Goal: Task Accomplishment & Management: Manage account settings

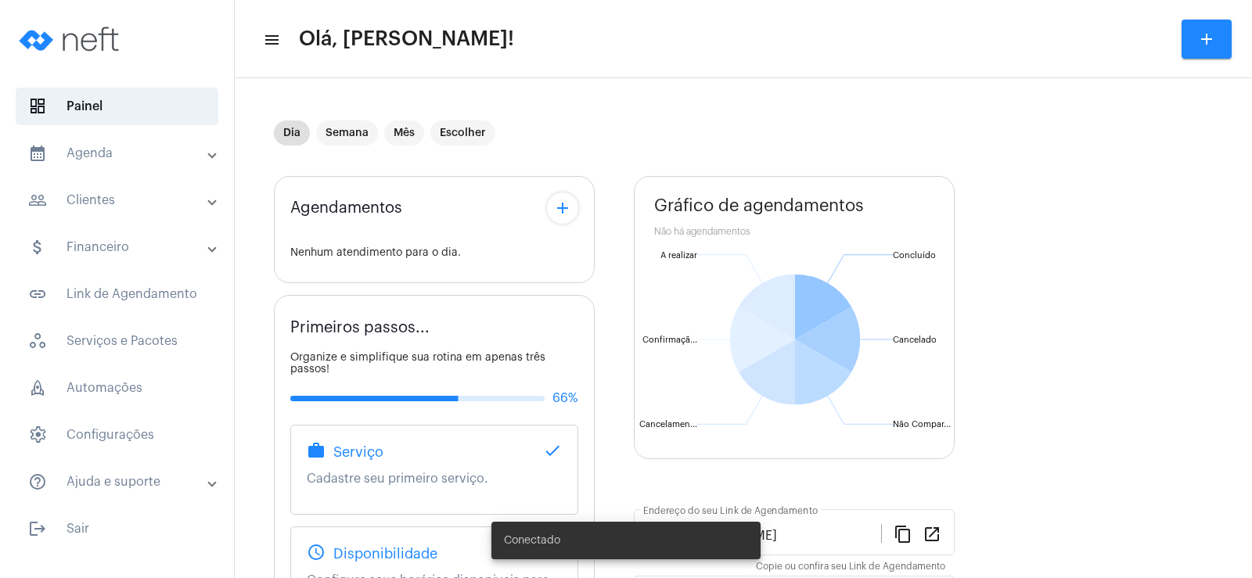
click at [566, 201] on mat-icon "add" at bounding box center [562, 208] width 19 height 19
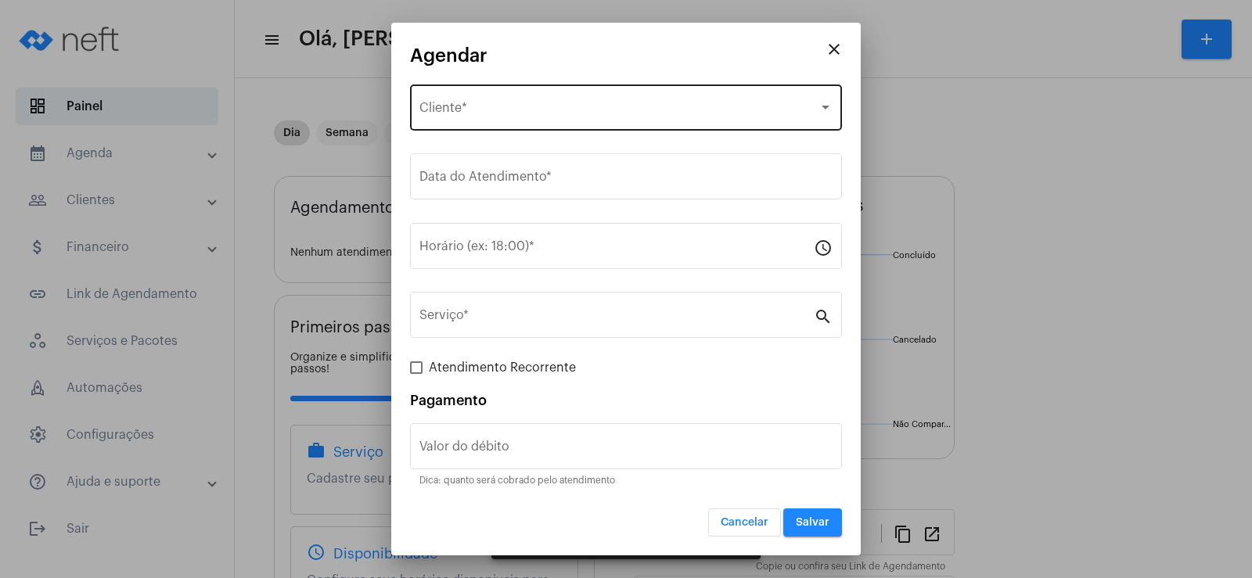
click at [508, 95] on div "Selecione o Cliente Cliente *" at bounding box center [625, 105] width 413 height 49
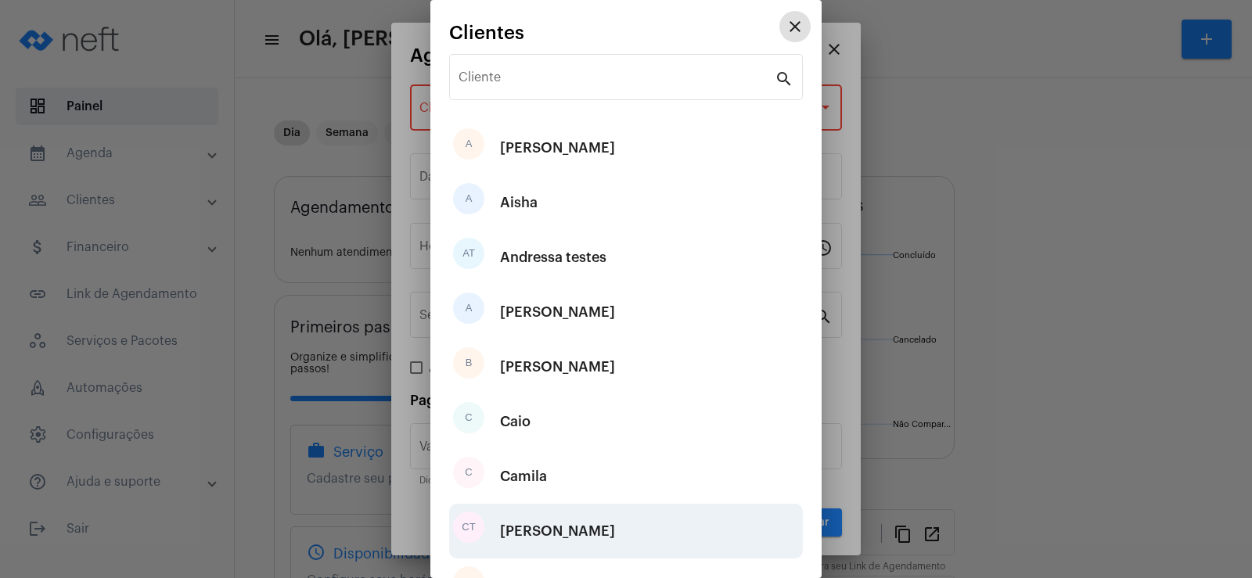
click at [553, 528] on div "[PERSON_NAME]" at bounding box center [557, 531] width 115 height 47
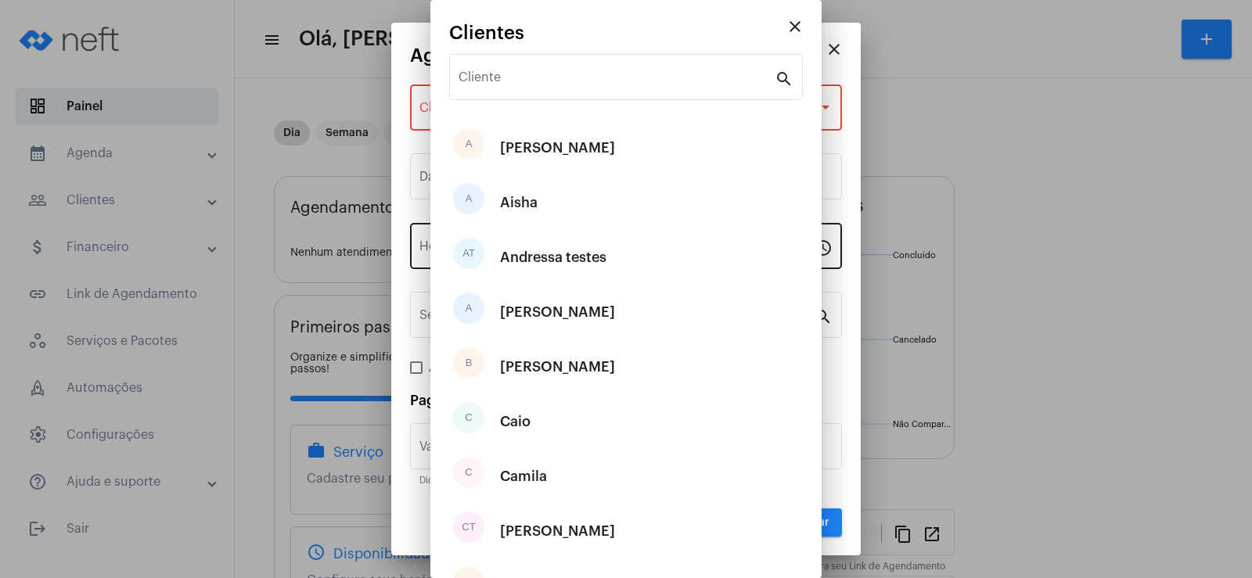
type input "R$"
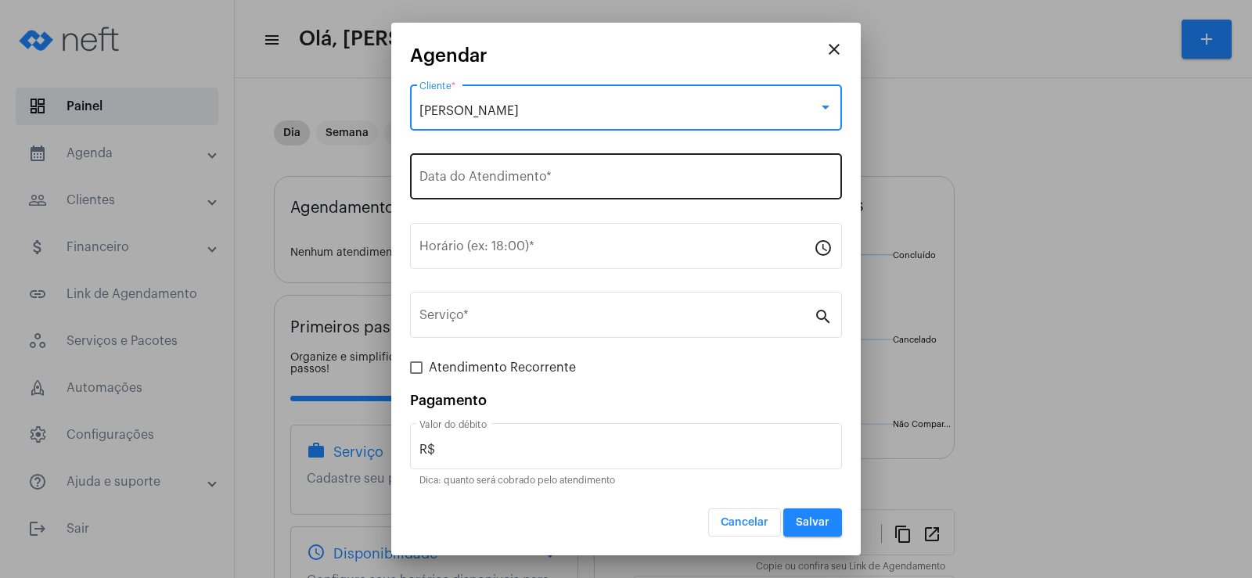
click at [482, 174] on input "Data do Atendimento *" at bounding box center [625, 180] width 413 height 14
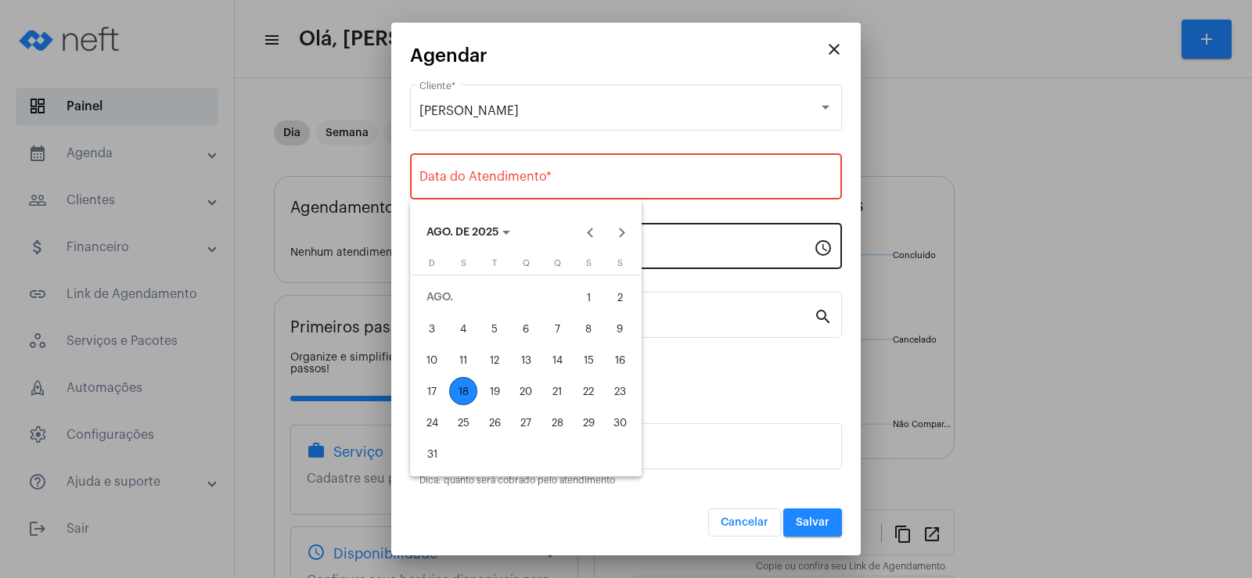
drag, startPoint x: 457, startPoint y: 398, endPoint x: 487, endPoint y: 250, distance: 150.8
click at [458, 397] on div "18" at bounding box center [463, 391] width 28 height 28
type input "[DATE]"
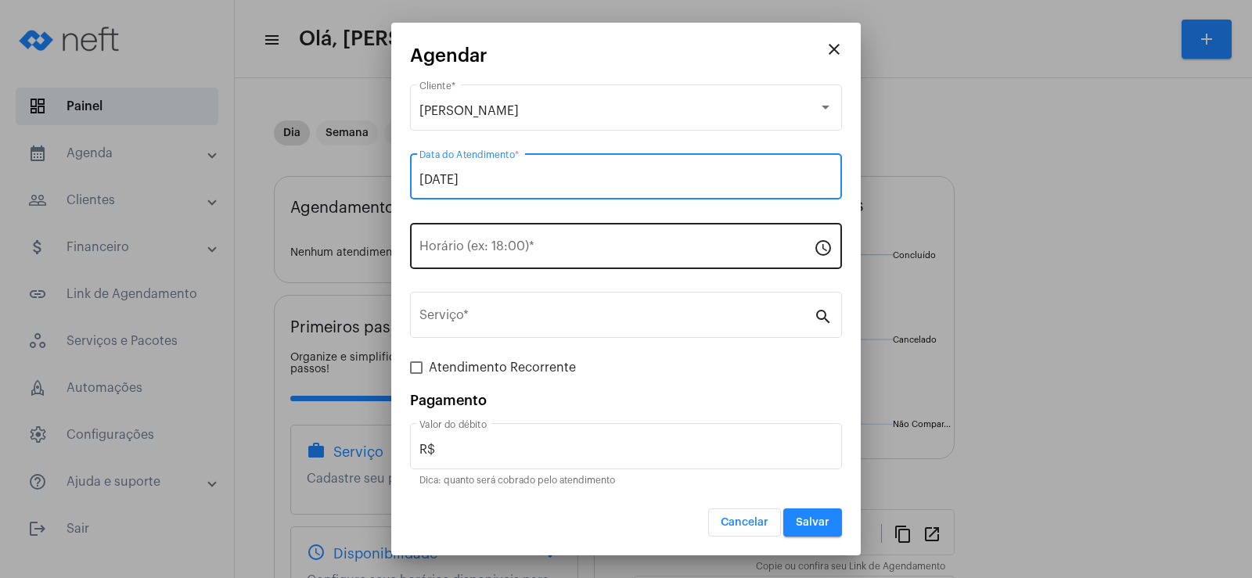
click at [484, 241] on div "Horário (ex: 18:00) *" at bounding box center [616, 244] width 394 height 49
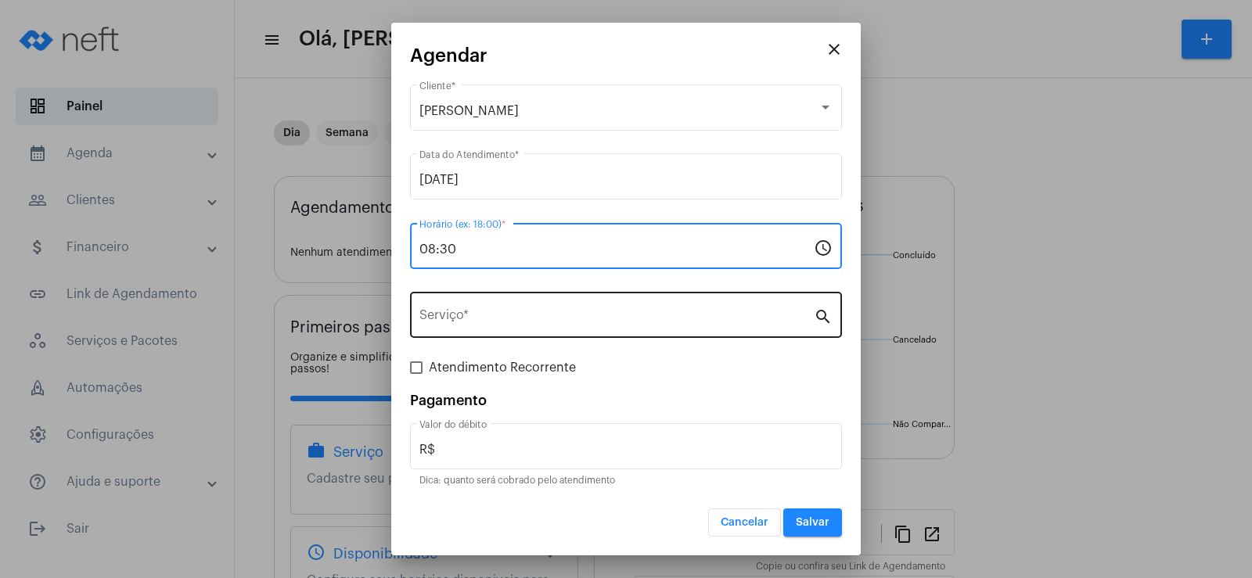
type input "08:30"
click at [469, 336] on div "Serviço *" at bounding box center [616, 313] width 394 height 49
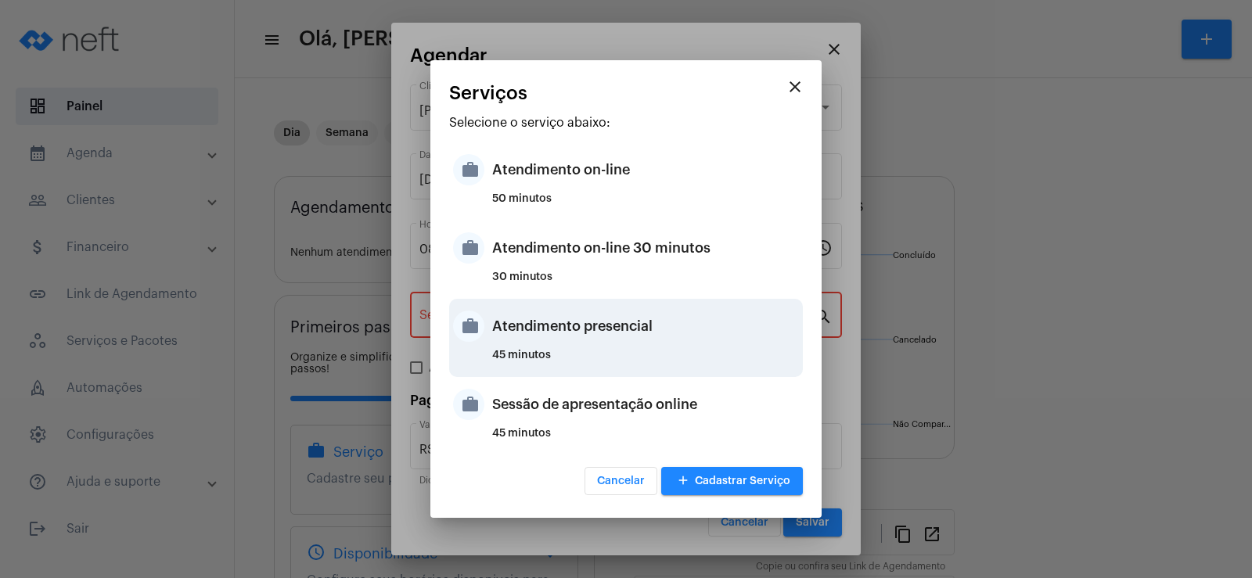
click at [487, 319] on div "work Atendimento presencial 45 minutos" at bounding box center [626, 338] width 354 height 78
type input "Atendimento presencial"
type input "R$ 0"
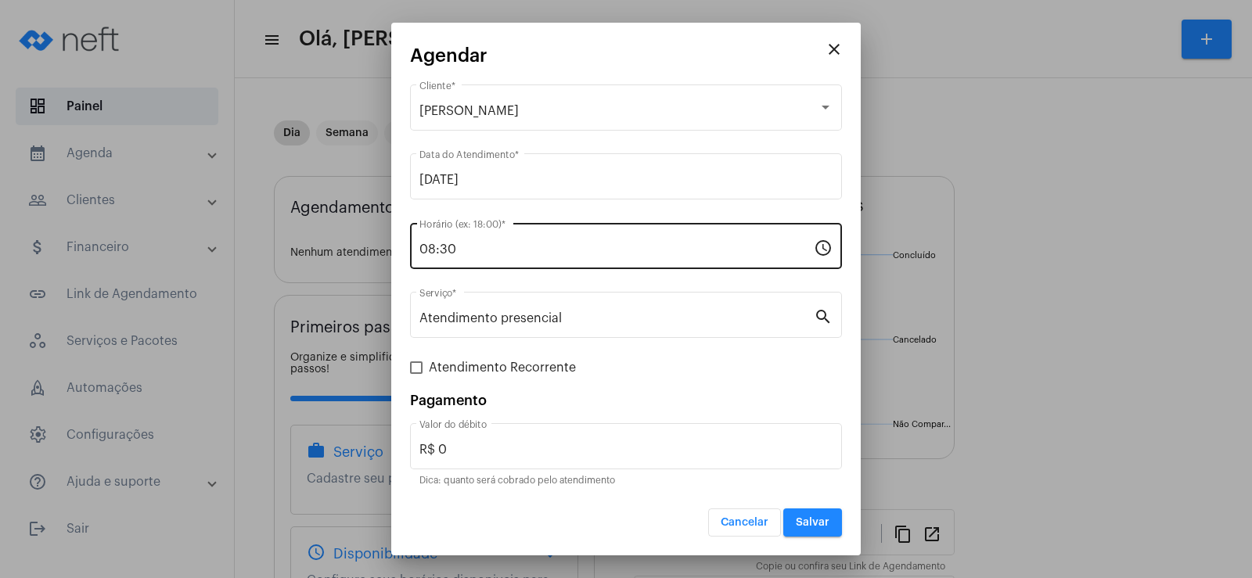
click at [480, 240] on div "08:30 Horário (ex: 18:00) *" at bounding box center [616, 244] width 394 height 49
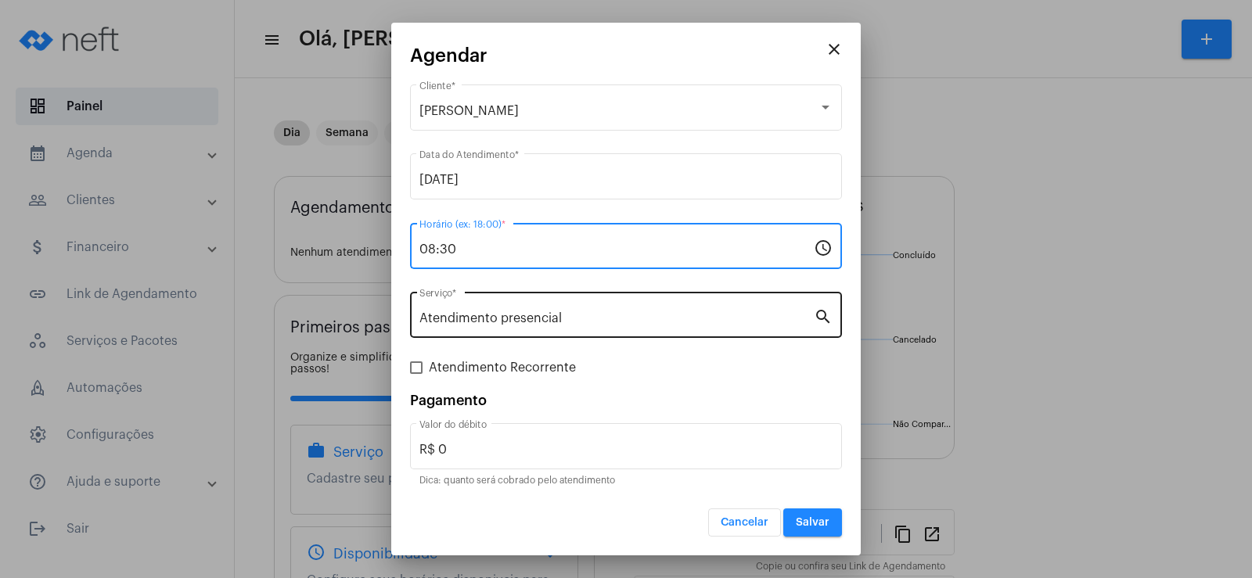
click at [554, 323] on input "Atendimento presencial" at bounding box center [616, 318] width 394 height 14
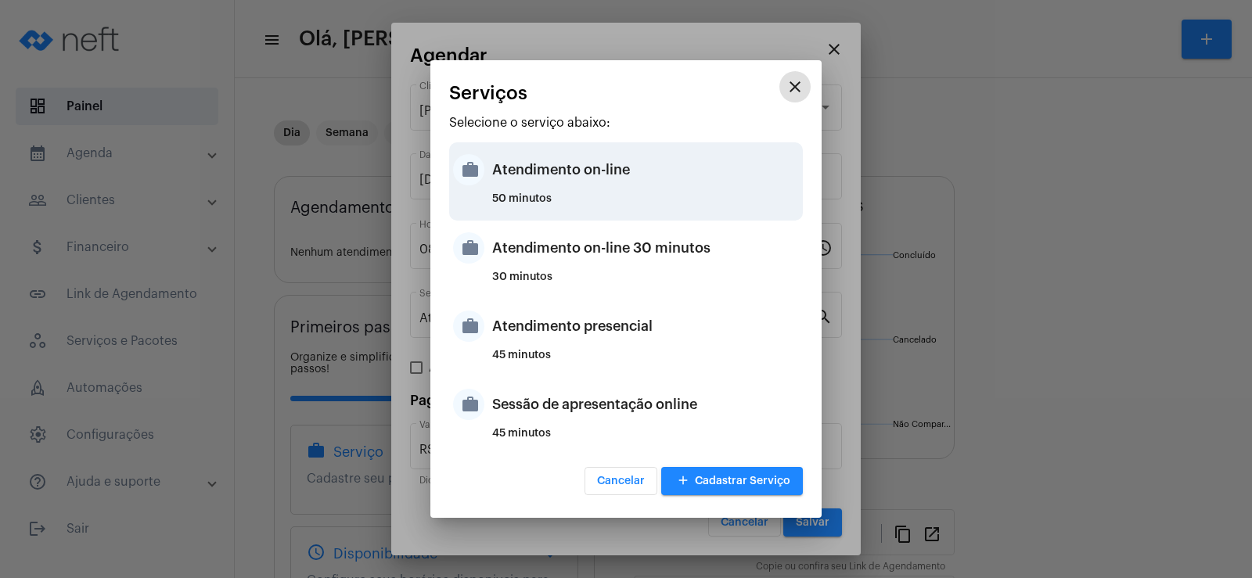
click at [523, 195] on div "50 minutos" at bounding box center [645, 204] width 307 height 23
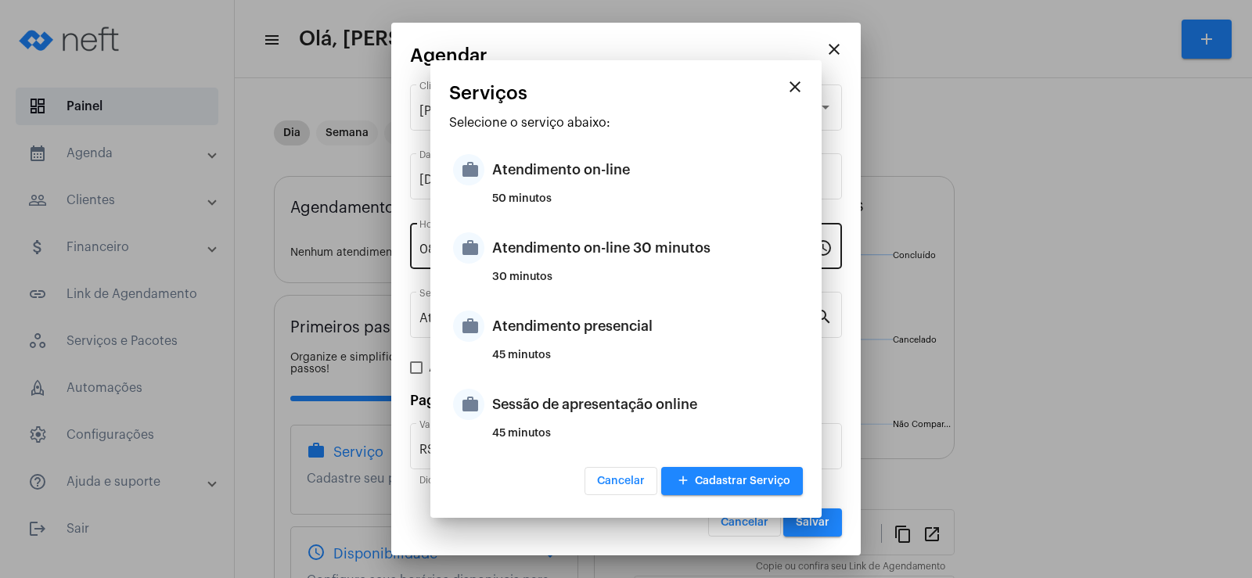
type input "Atendimento on-line"
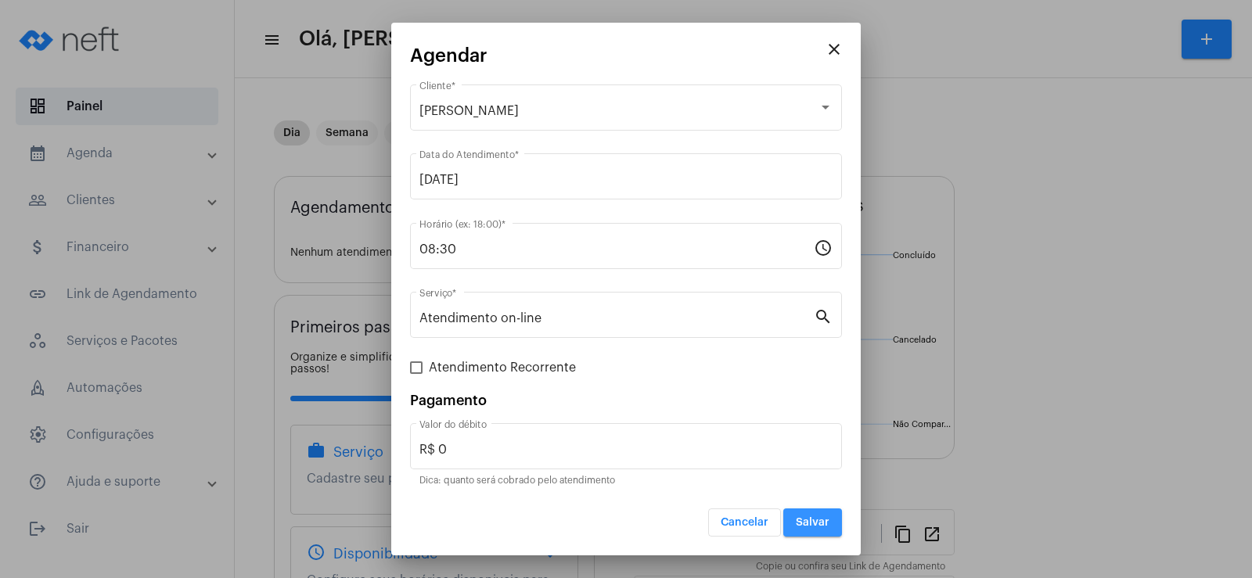
click at [804, 515] on button "Salvar" at bounding box center [812, 523] width 59 height 28
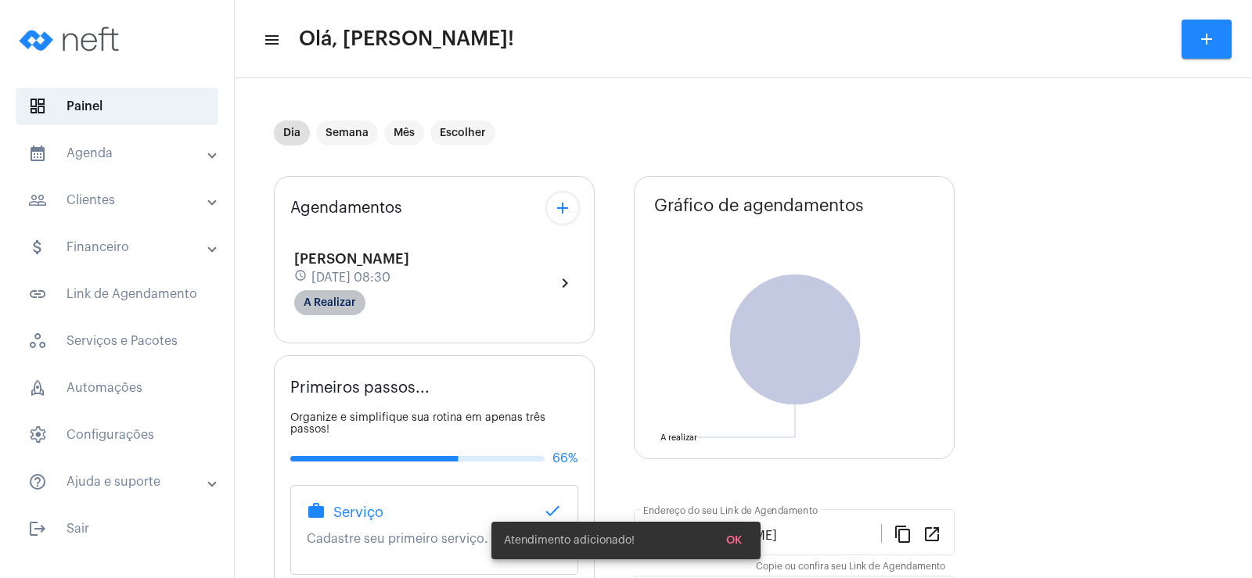
click at [347, 303] on mat-chip "A Realizar" at bounding box center [329, 302] width 71 height 25
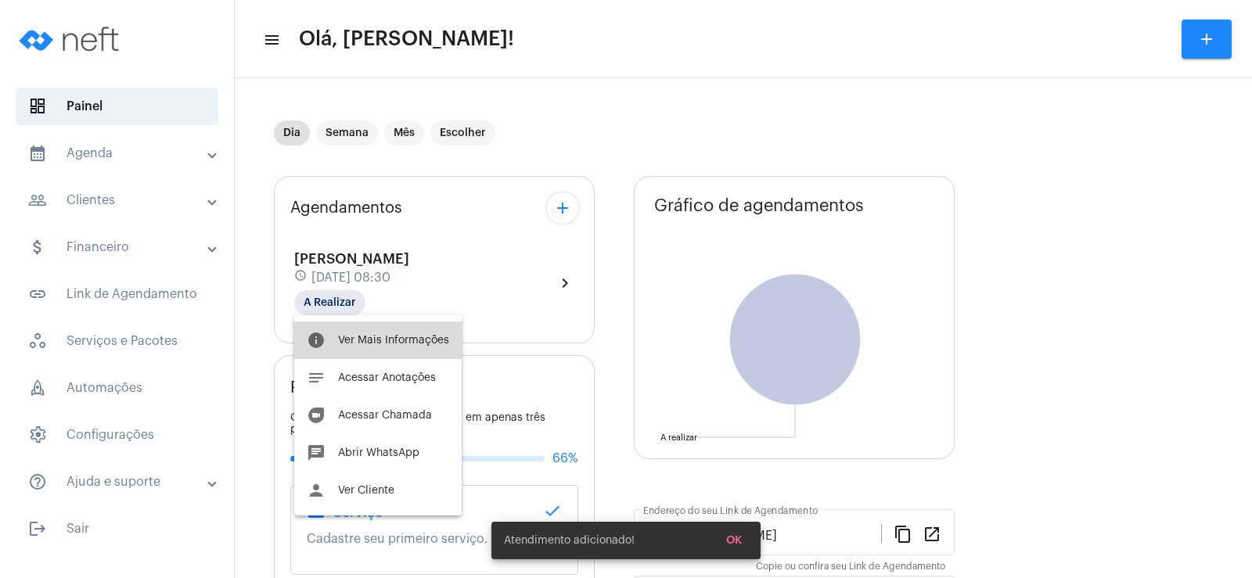
click at [403, 342] on span "Ver Mais Informações" at bounding box center [393, 340] width 111 height 11
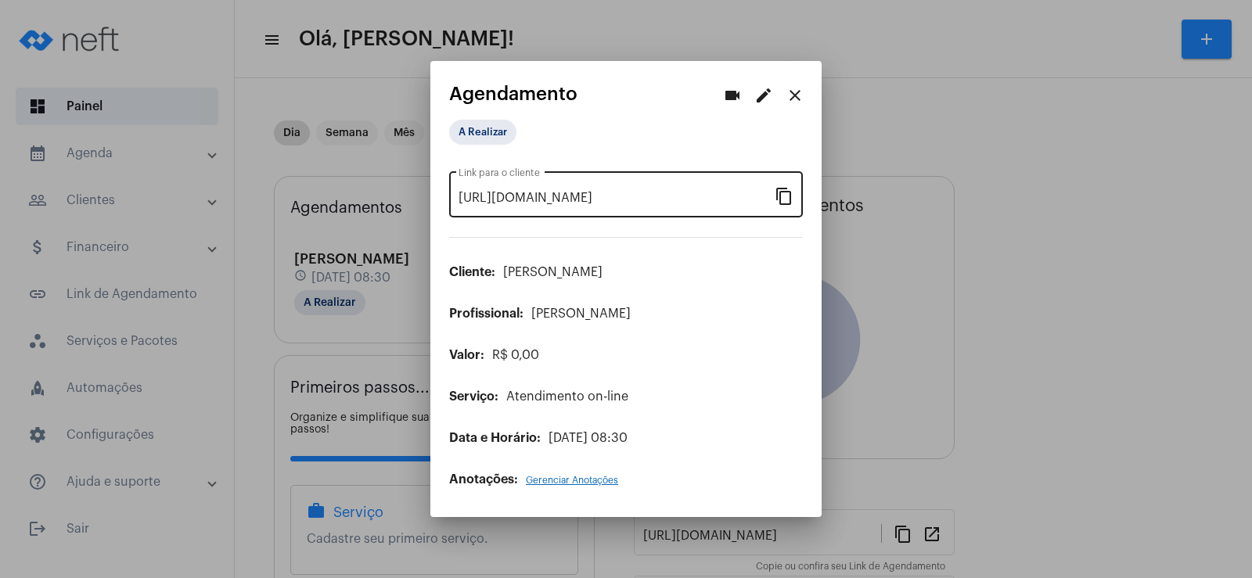
click at [786, 198] on mat-icon "content_copy" at bounding box center [784, 195] width 19 height 19
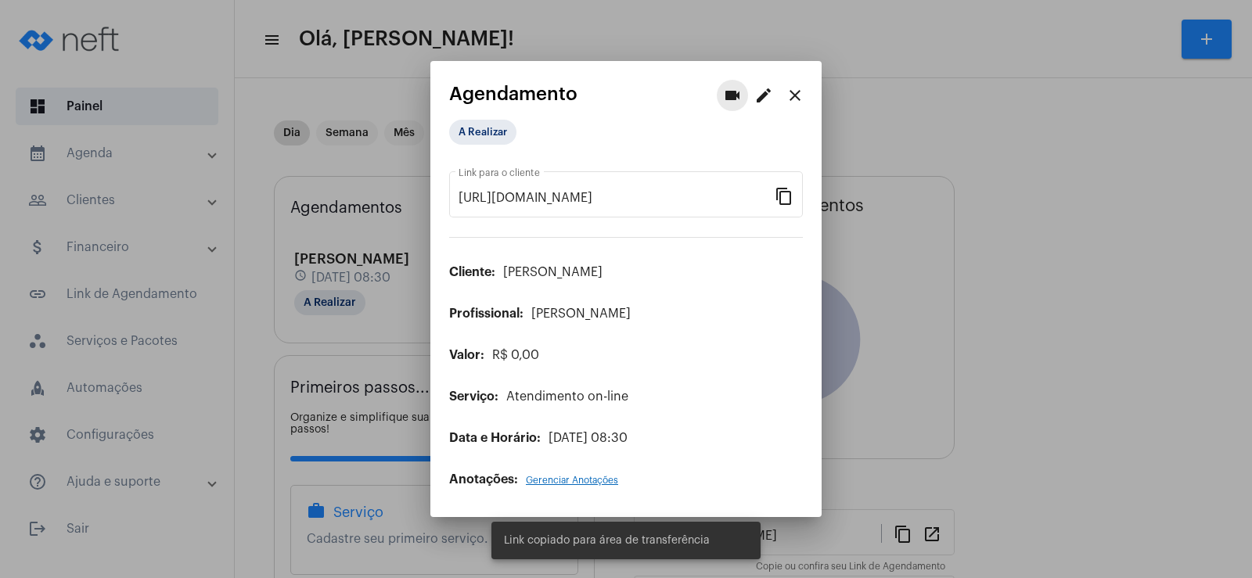
click at [732, 99] on mat-icon "videocam" at bounding box center [732, 95] width 19 height 19
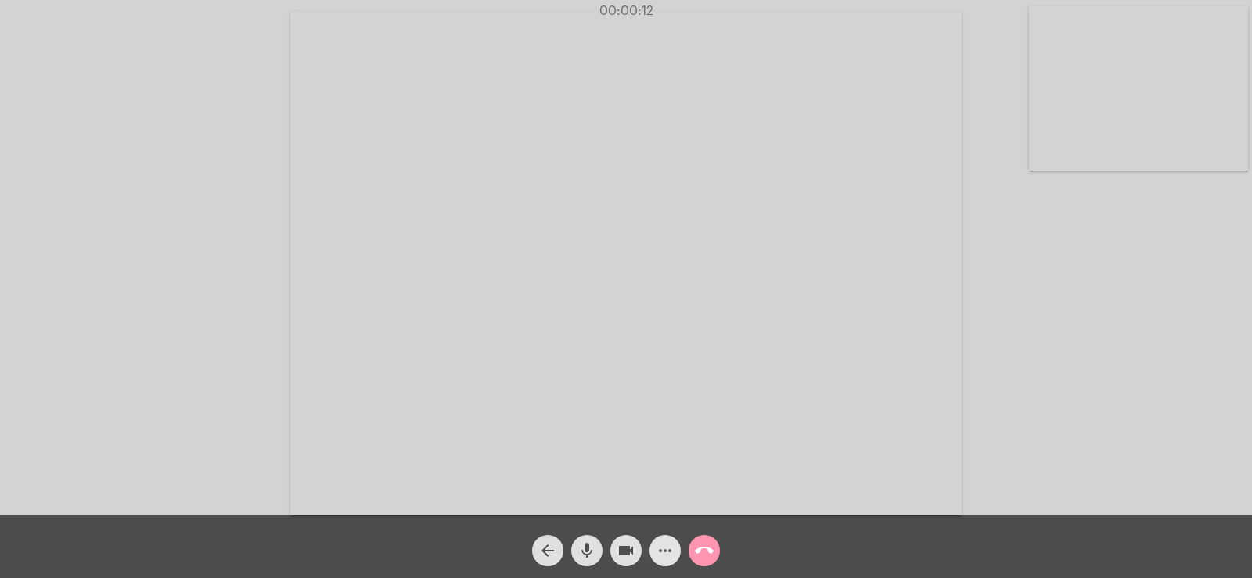
click at [669, 552] on mat-icon "more_horiz" at bounding box center [665, 550] width 19 height 19
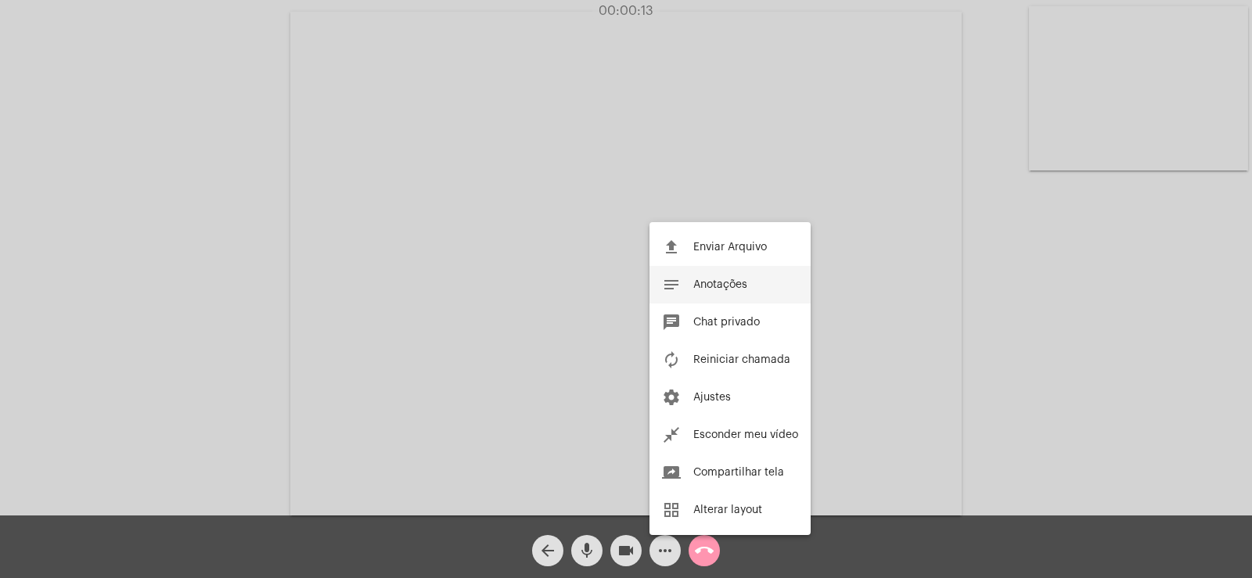
click at [714, 275] on button "notes Anotações" at bounding box center [729, 285] width 161 height 38
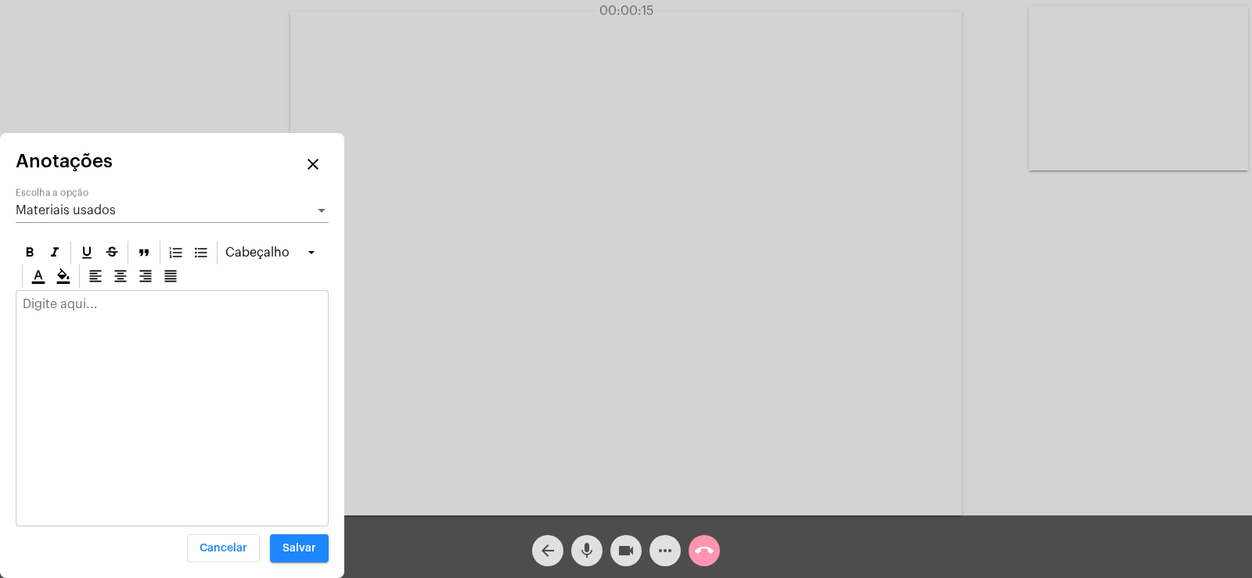
click at [166, 207] on div "Materiais usados" at bounding box center [165, 210] width 299 height 14
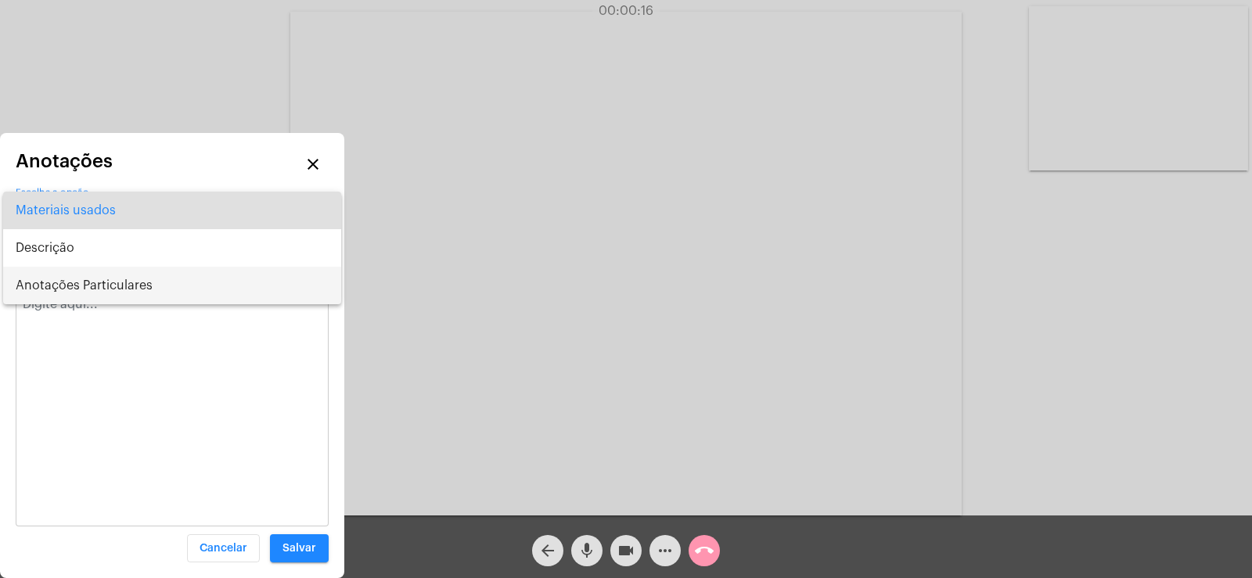
click at [132, 280] on span "Anotações Particulares" at bounding box center [172, 286] width 313 height 38
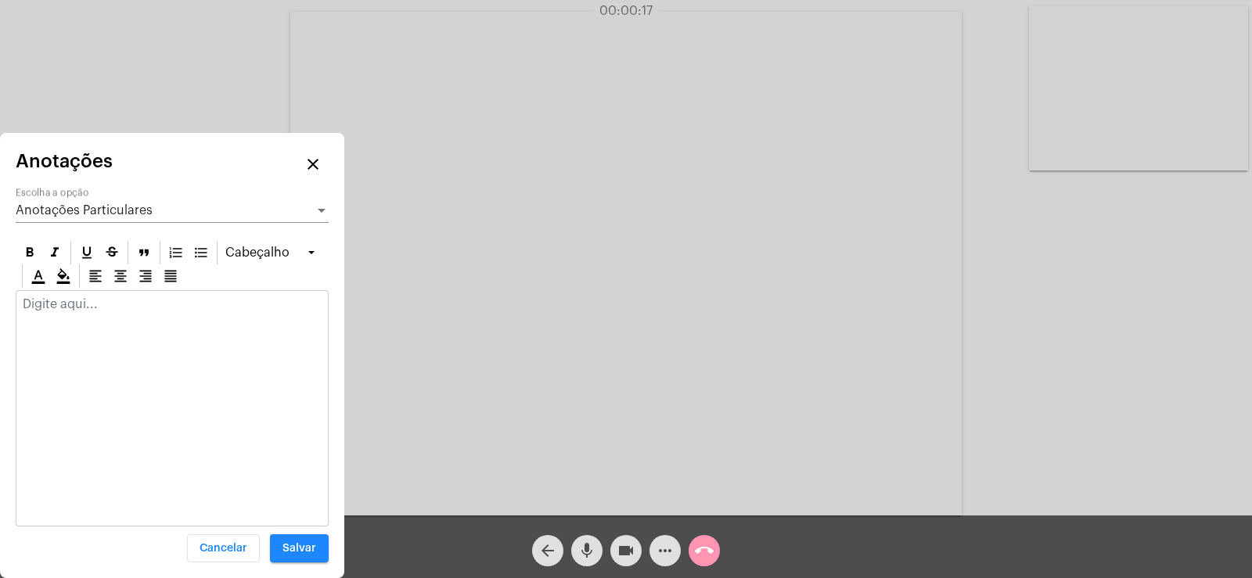
click at [86, 308] on p at bounding box center [172, 304] width 299 height 14
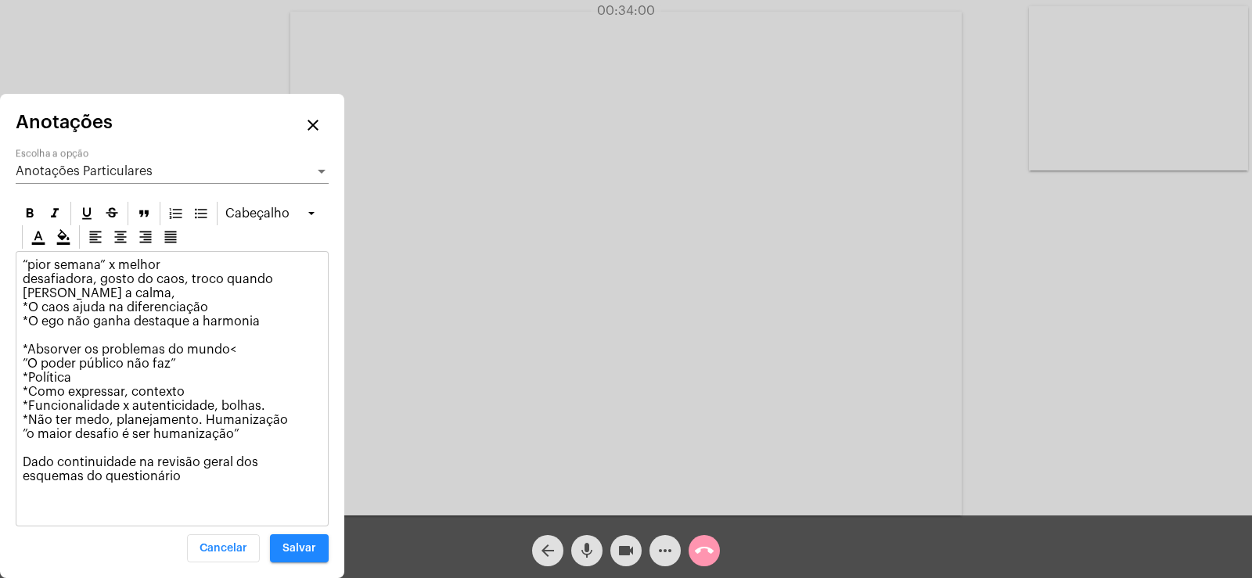
drag, startPoint x: 23, startPoint y: 461, endPoint x: 160, endPoint y: 484, distance: 138.9
click at [160, 484] on p "“pior semana” x melhor desafiadora, gosto do caos, troco quando alcanço a calma…" at bounding box center [172, 385] width 299 height 254
copy p "Dado continuidade na revisão geral dos esquemas do questionário"
click at [89, 174] on span "Anotações Particulares" at bounding box center [84, 171] width 137 height 13
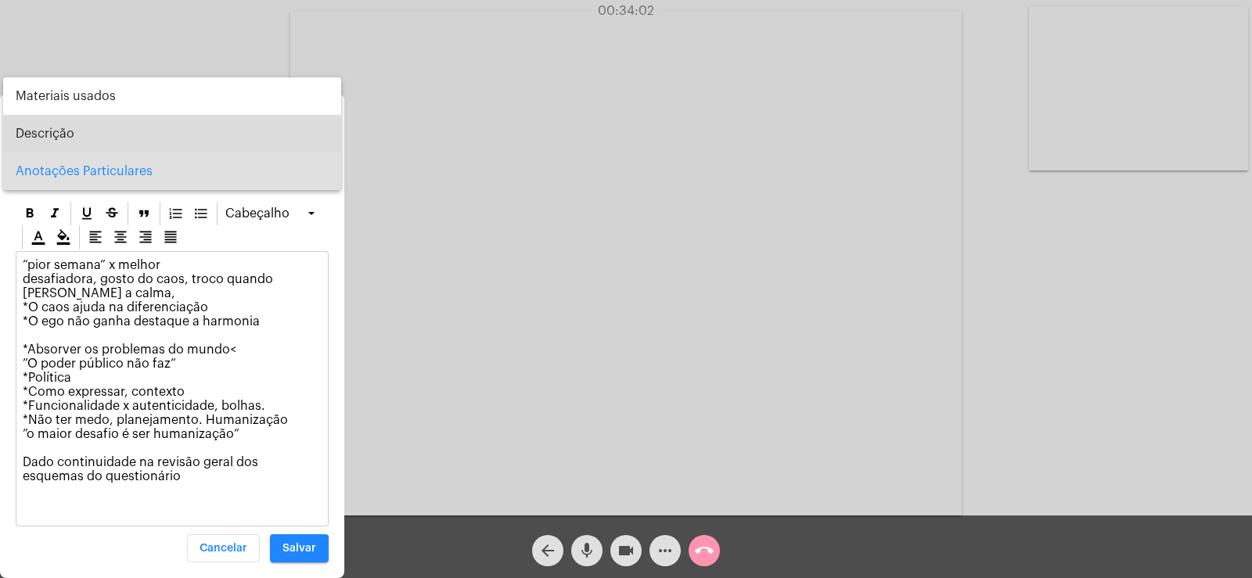
click at [84, 130] on span "Descrição" at bounding box center [172, 134] width 313 height 38
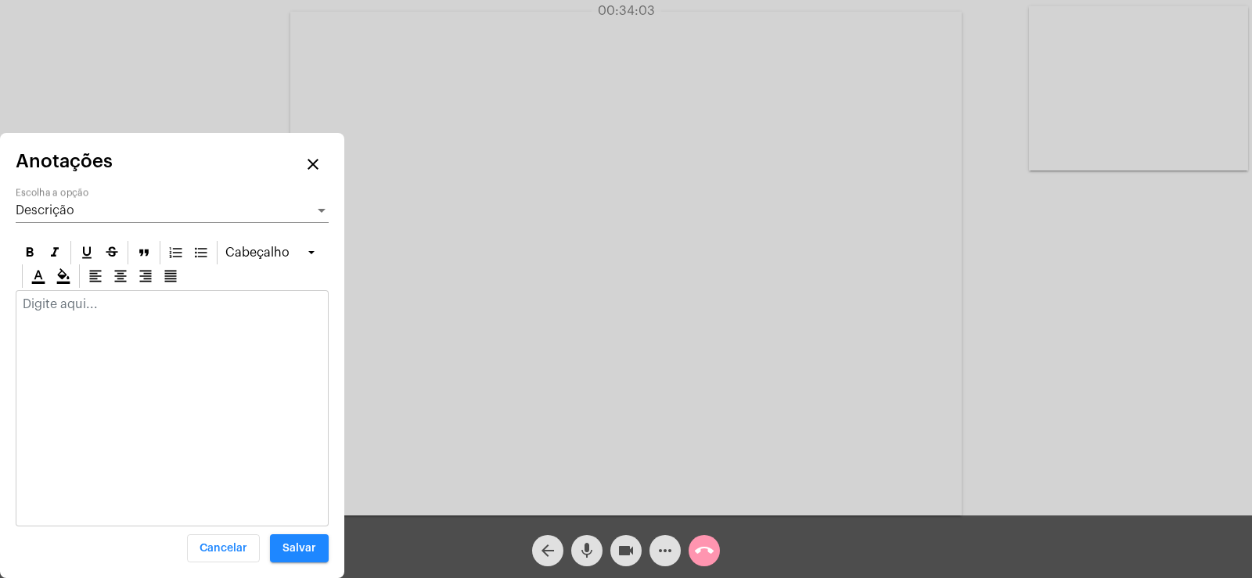
click at [56, 308] on p at bounding box center [172, 304] width 299 height 14
click at [31, 302] on p "Dado continuidade na revisão geral dos esquemas do questionário" at bounding box center [172, 325] width 299 height 56
click at [91, 201] on div "Descrição Escolha a opção" at bounding box center [172, 205] width 313 height 35
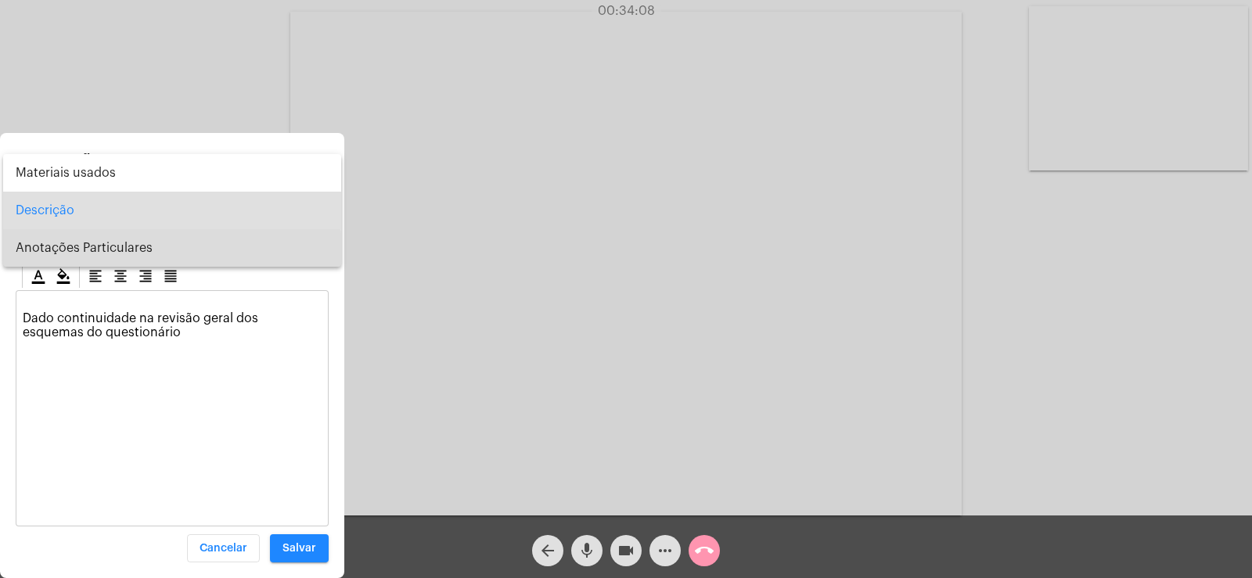
click at [85, 252] on span "Anotações Particulares" at bounding box center [172, 248] width 313 height 38
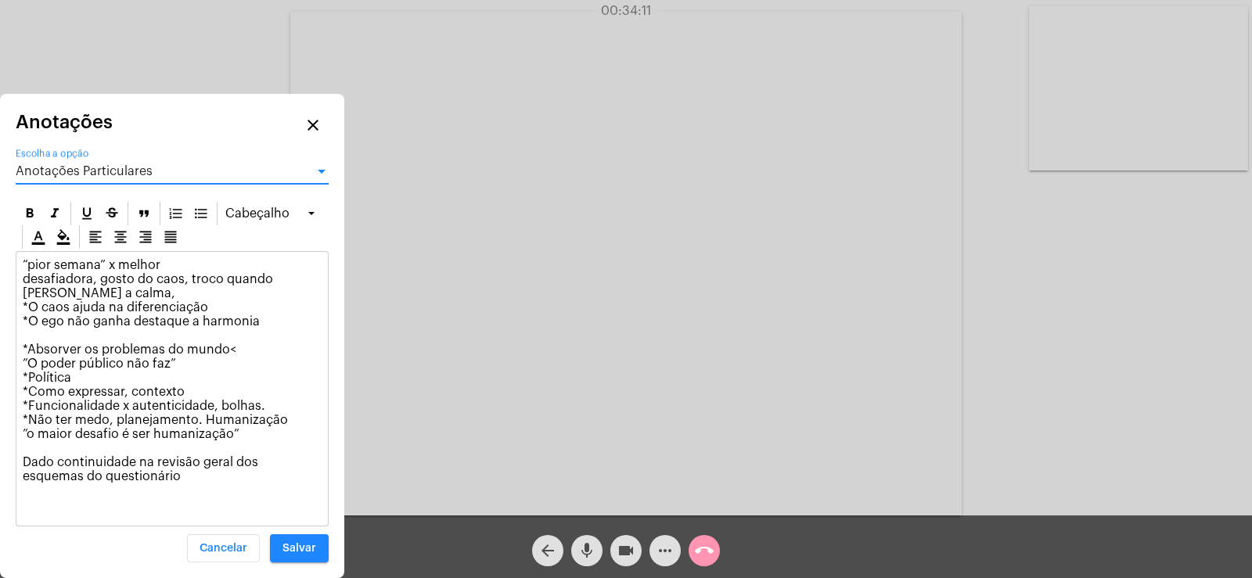
click at [69, 171] on span "Anotações Particulares" at bounding box center [84, 171] width 137 height 13
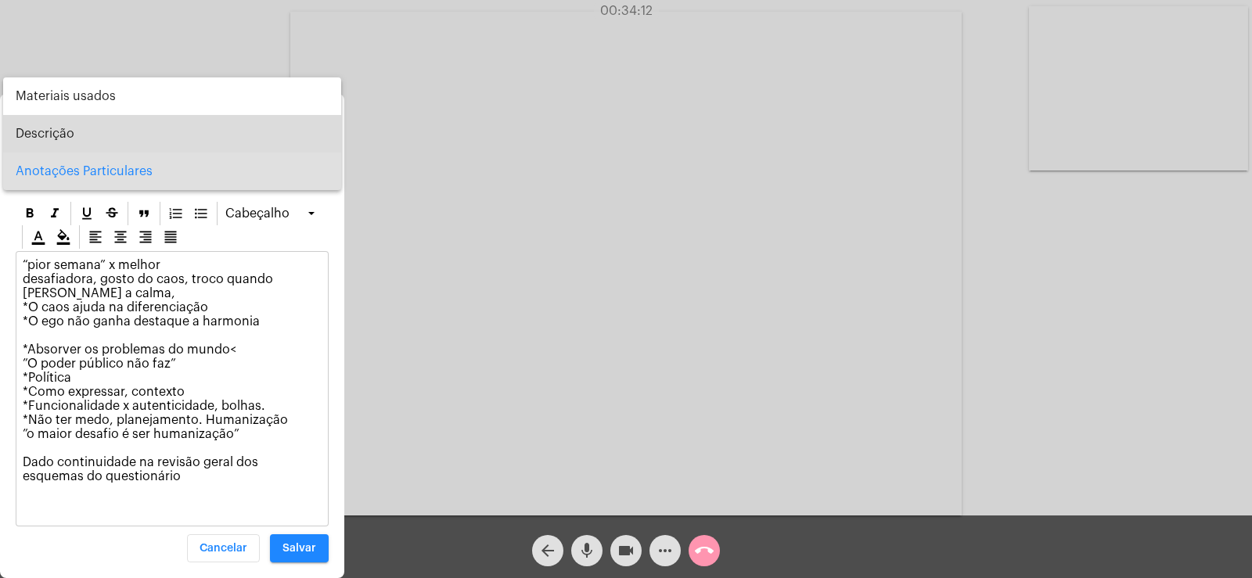
click at [62, 126] on span "Descrição" at bounding box center [172, 134] width 313 height 38
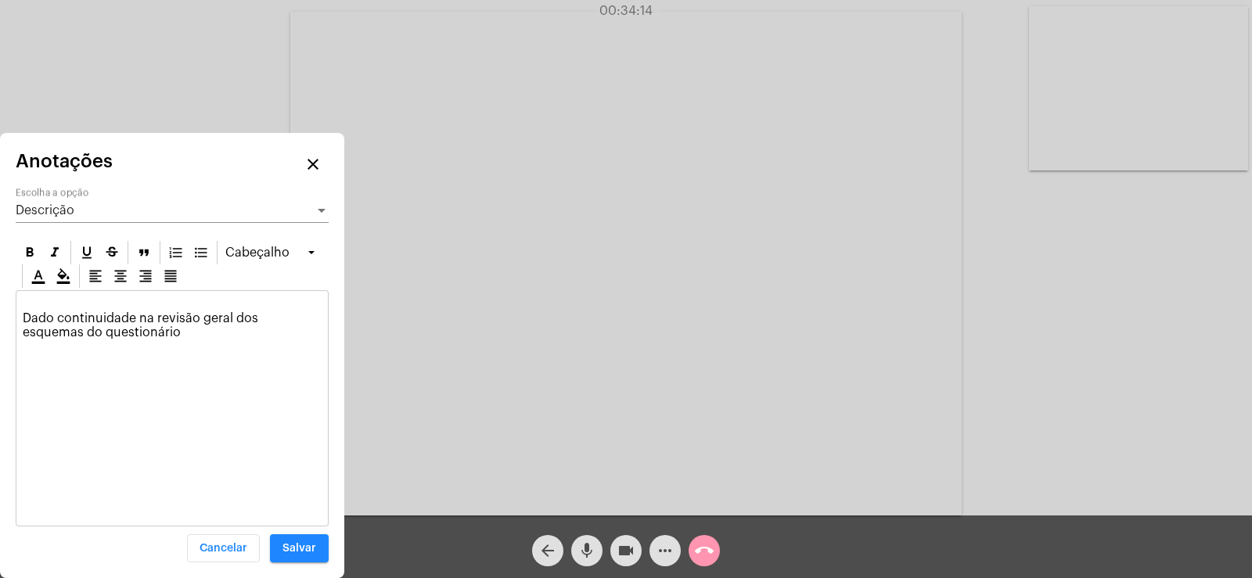
click at [28, 298] on p "Dado continuidade na revisão geral dos esquemas do questionário" at bounding box center [172, 325] width 299 height 56
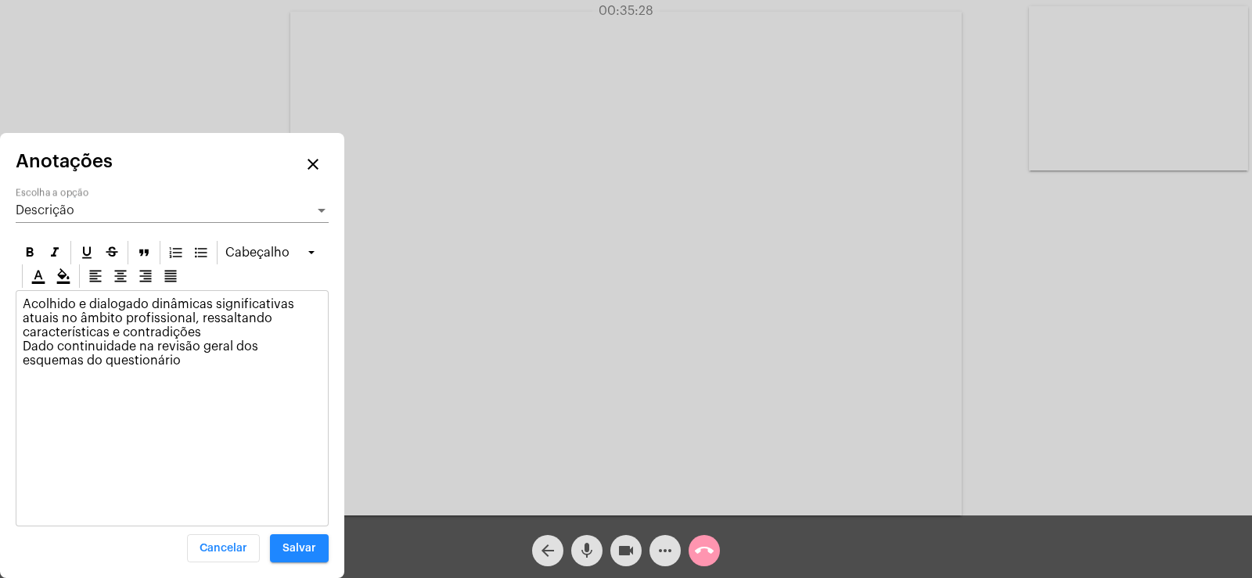
click at [44, 213] on span "Descrição" at bounding box center [45, 210] width 59 height 13
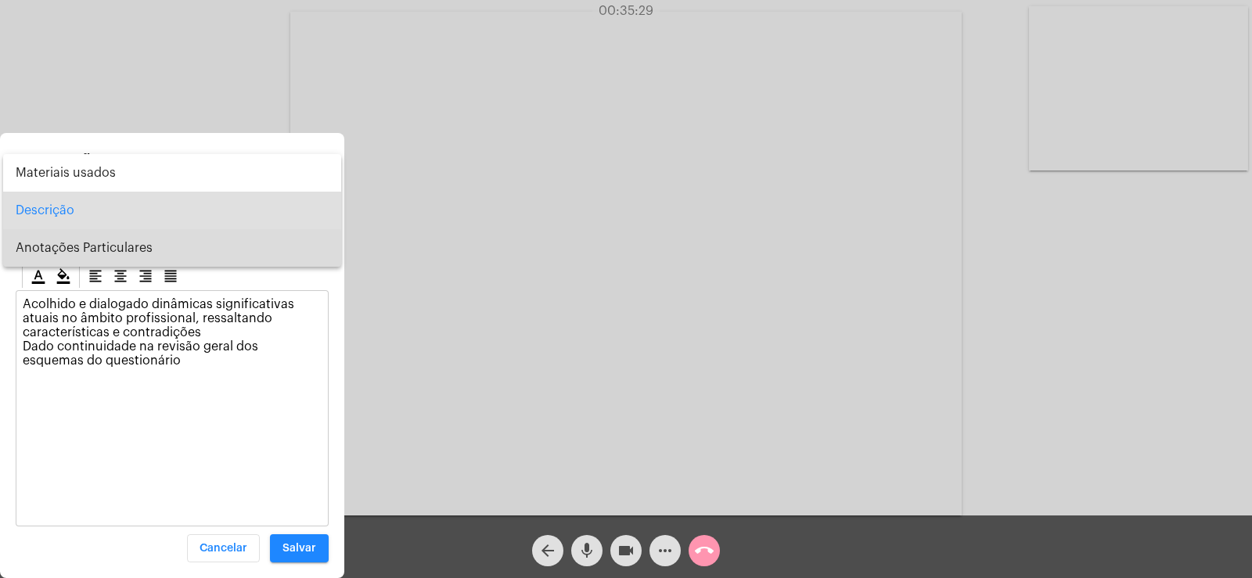
click at [74, 250] on span "Anotações Particulares" at bounding box center [172, 248] width 313 height 38
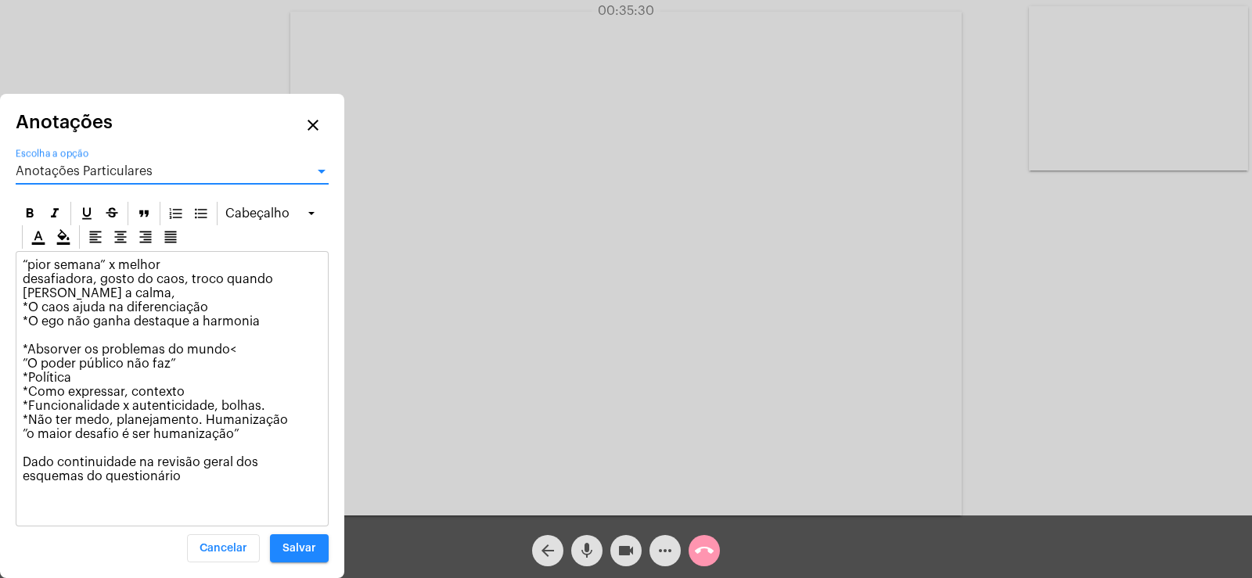
click at [125, 484] on p "“pior semana” x melhor desafiadora, gosto do caos, troco quando alcanço a calma…" at bounding box center [172, 385] width 299 height 254
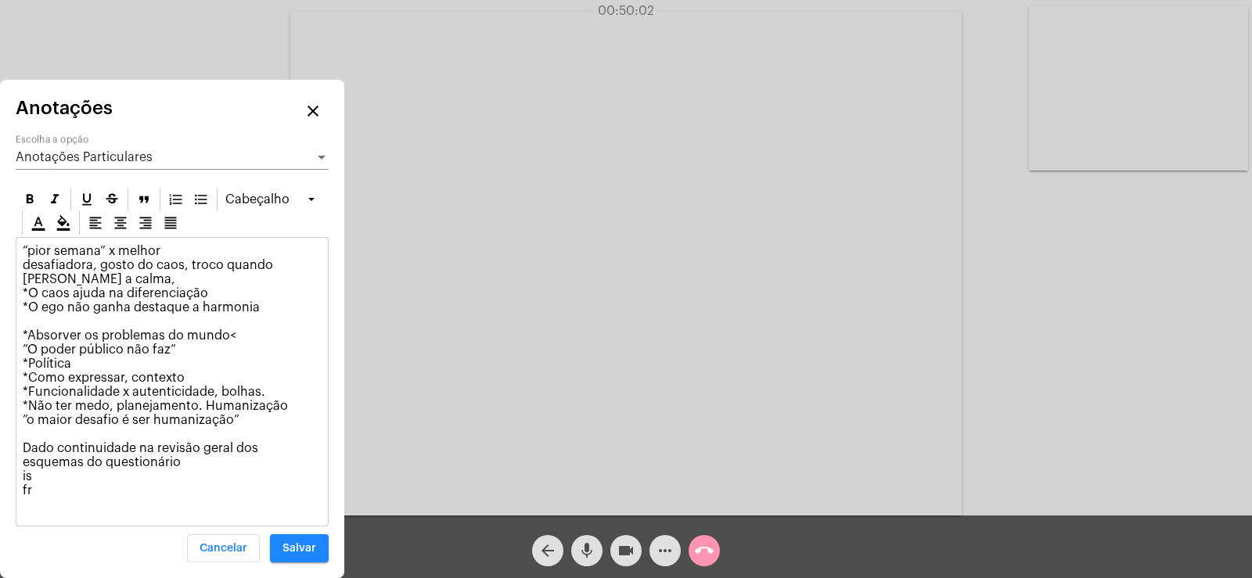
click at [312, 541] on button "Salvar" at bounding box center [299, 548] width 59 height 28
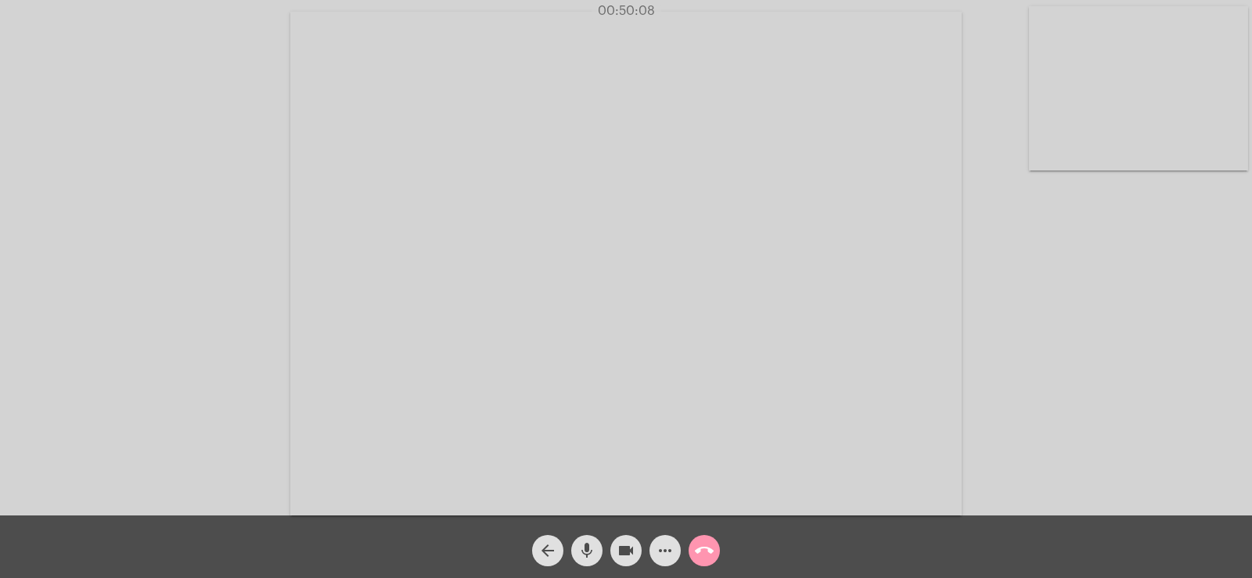
click at [709, 548] on mat-icon "call_end" at bounding box center [704, 550] width 19 height 19
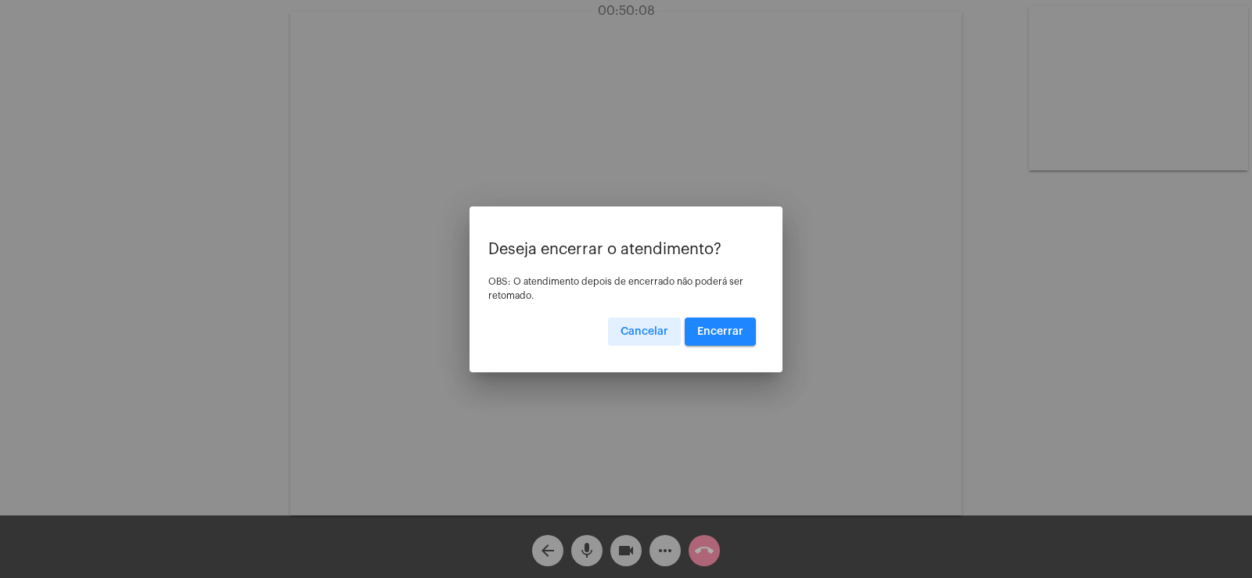
click at [725, 324] on button "Encerrar" at bounding box center [720, 332] width 71 height 28
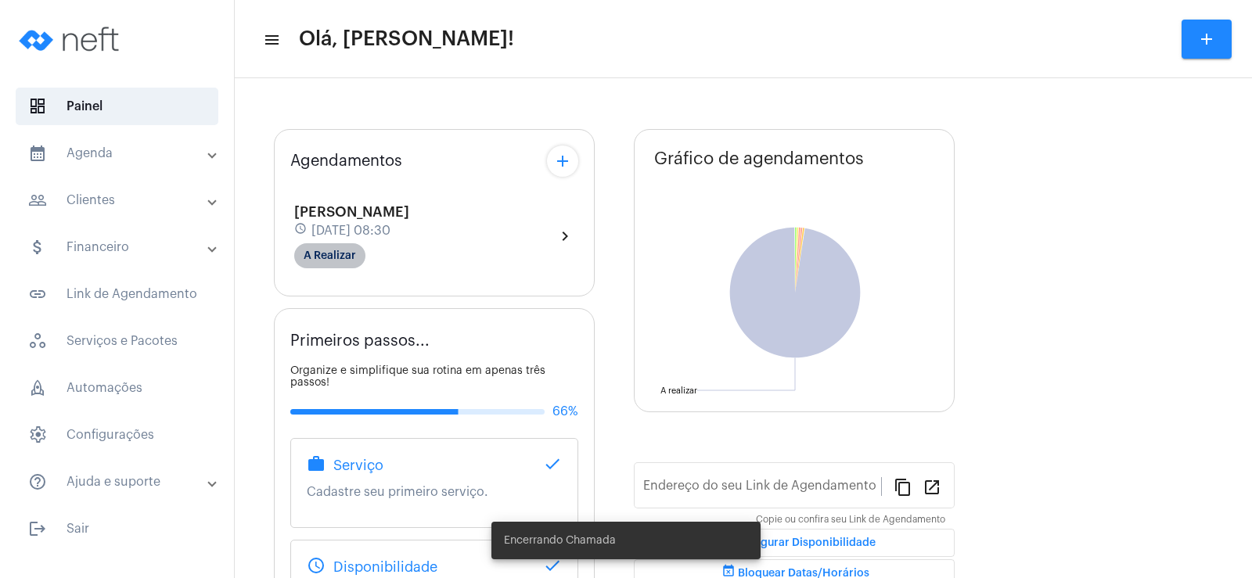
click at [336, 249] on mat-chip "A Realizar" at bounding box center [329, 255] width 71 height 25
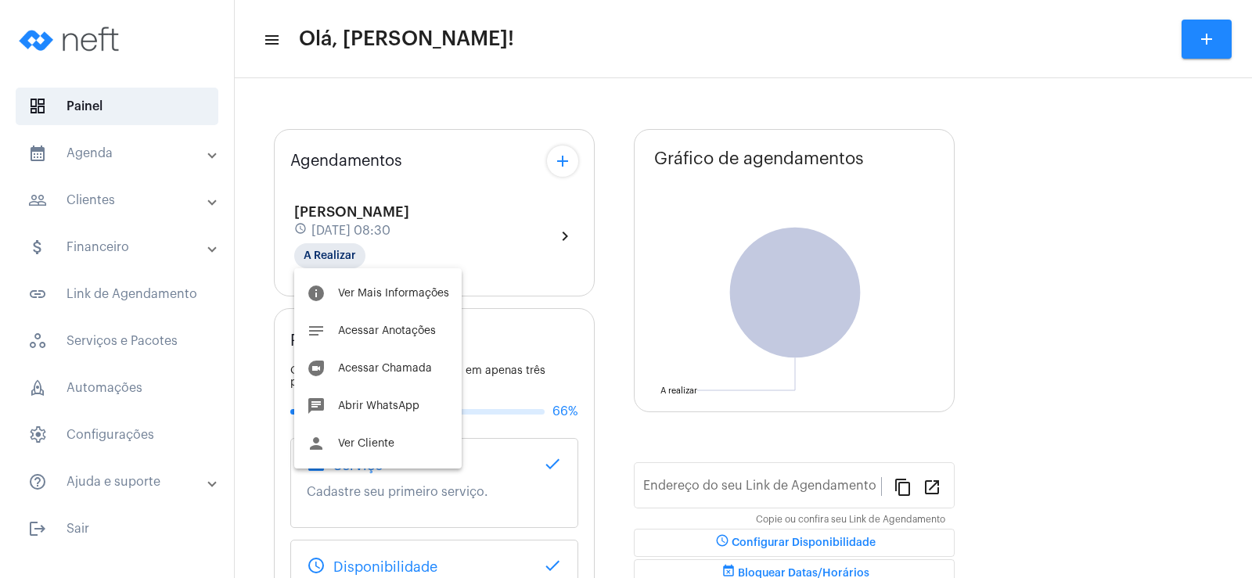
type input "[URL][DOMAIN_NAME]"
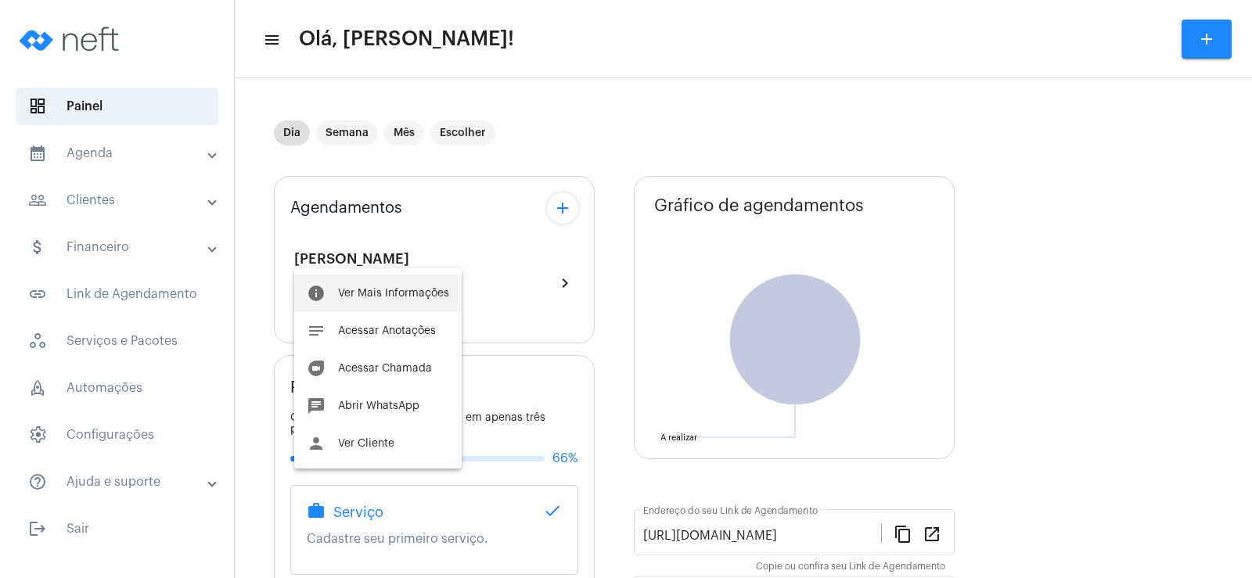
click at [405, 297] on span "Ver Mais Informações" at bounding box center [393, 293] width 111 height 11
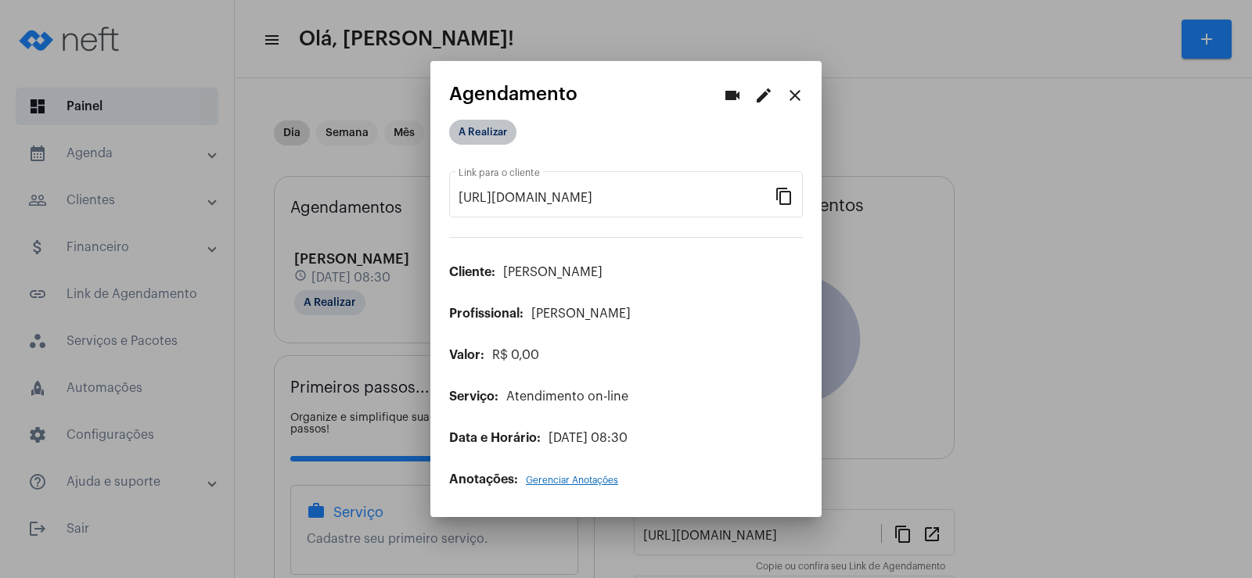
click at [476, 131] on mat-chip "A Realizar" at bounding box center [482, 132] width 67 height 25
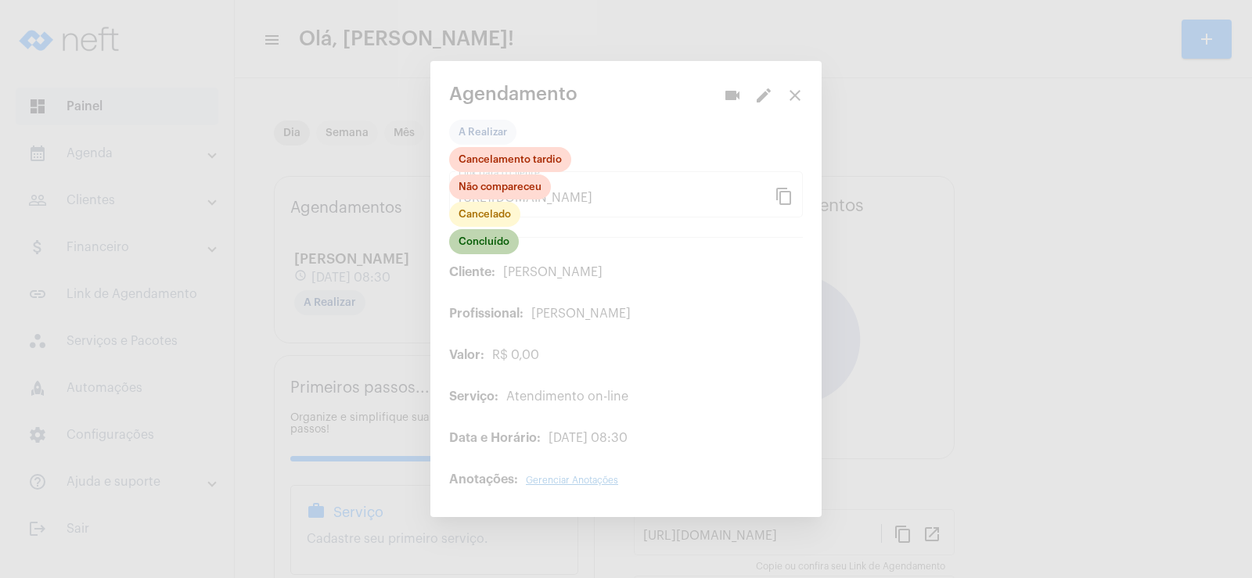
click at [481, 246] on mat-chip "Concluído" at bounding box center [484, 241] width 70 height 25
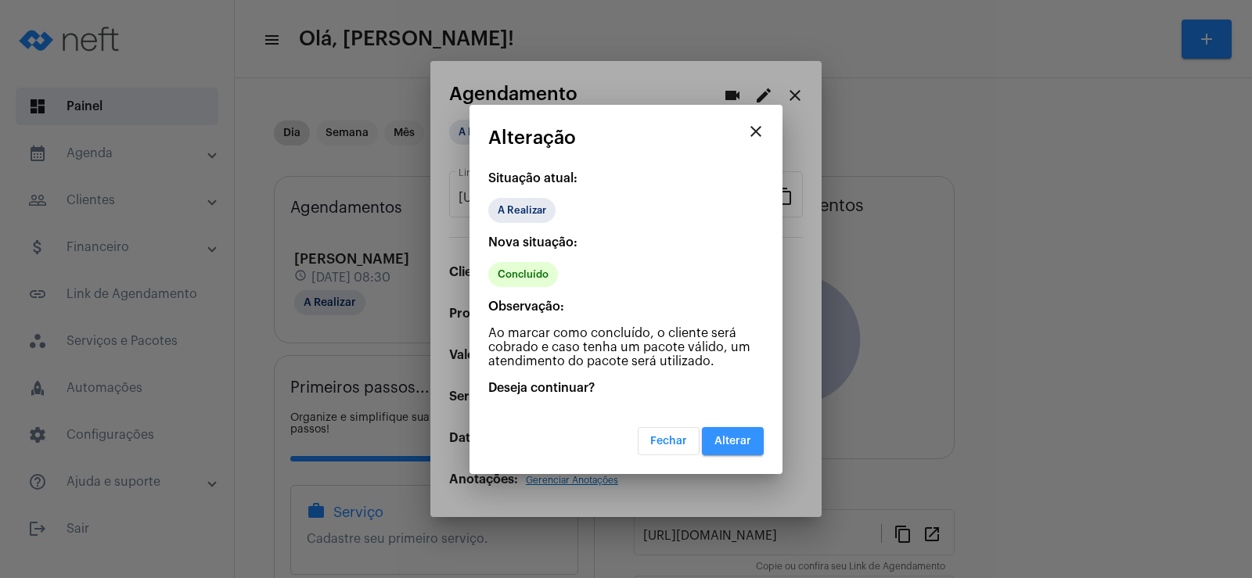
click at [719, 437] on span "Alterar" at bounding box center [732, 441] width 37 height 11
